Goal: Find specific page/section: Find specific page/section

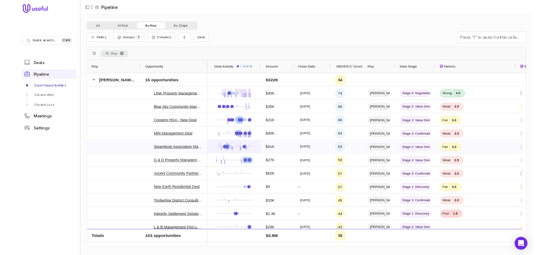
scroll to position [172, 0]
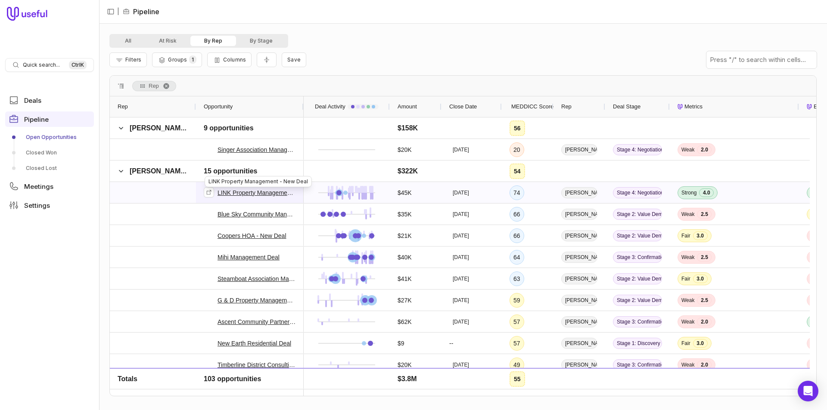
click at [269, 194] on link "LINK Property Management - New Deal" at bounding box center [256, 193] width 78 height 10
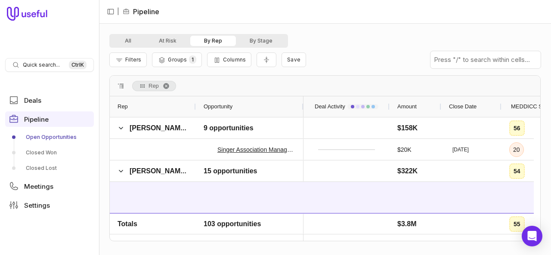
scroll to position [172, 0]
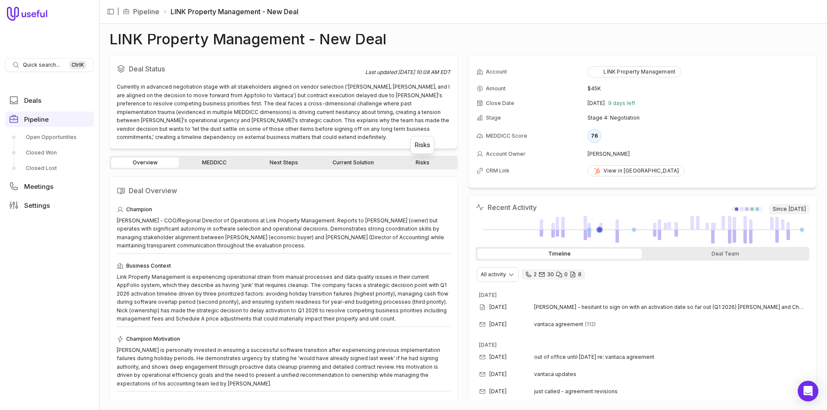
click at [400, 163] on link "Risks" at bounding box center [422, 163] width 68 height 10
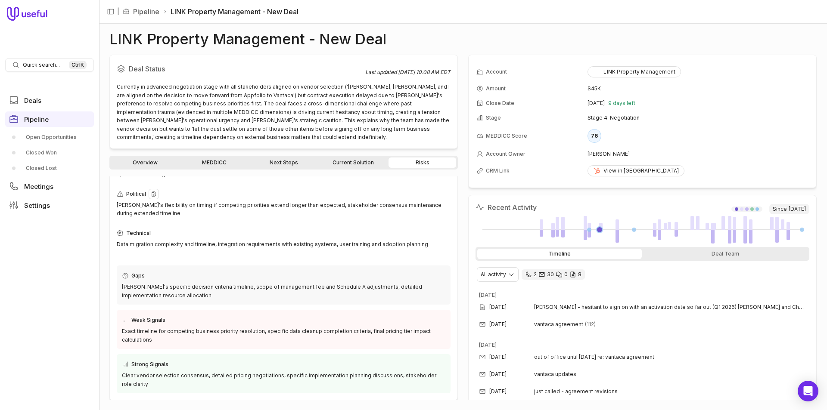
scroll to position [56, 0]
click at [334, 160] on link "Current Solution" at bounding box center [353, 163] width 68 height 10
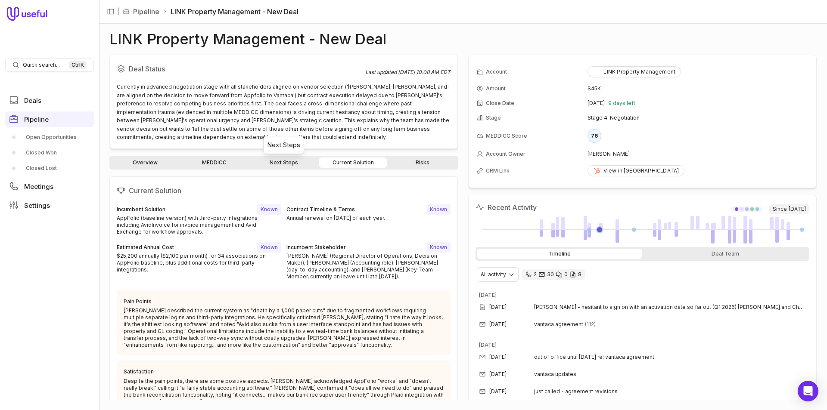
click at [299, 161] on link "Next Steps" at bounding box center [284, 163] width 68 height 10
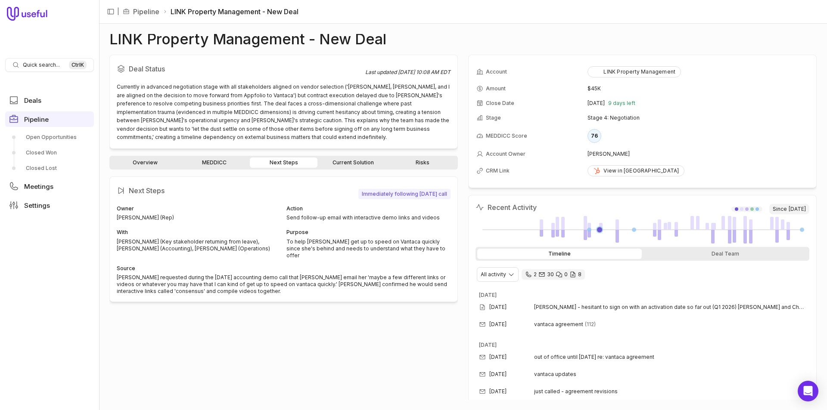
click at [325, 160] on link "Current Solution" at bounding box center [353, 163] width 68 height 10
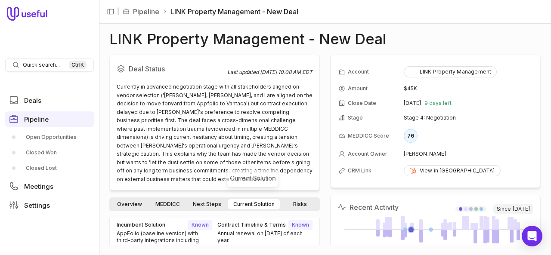
scroll to position [17, 0]
